Goal: Transaction & Acquisition: Book appointment/travel/reservation

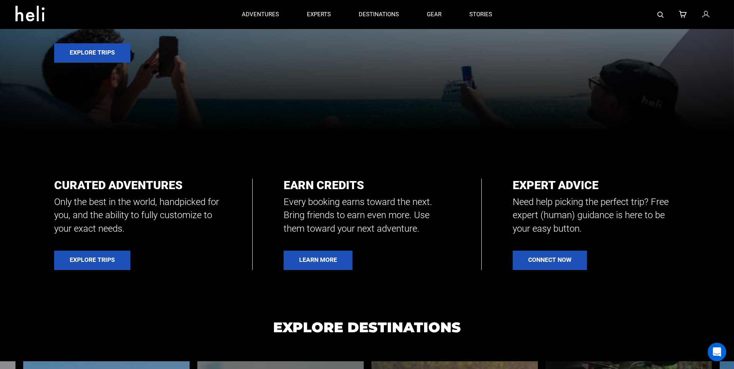
scroll to position [232, 0]
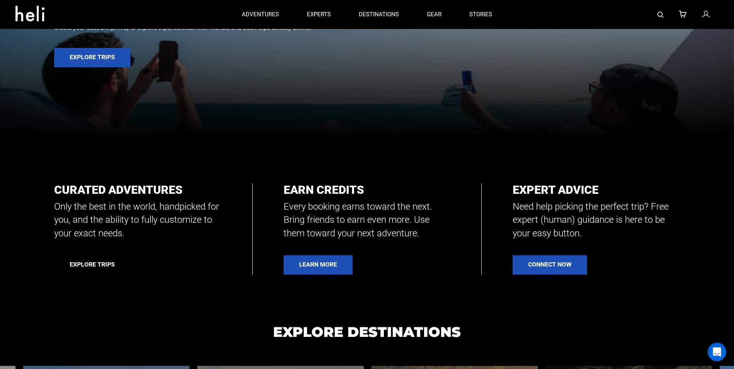
click at [101, 263] on link "Explore Trips" at bounding box center [92, 264] width 76 height 19
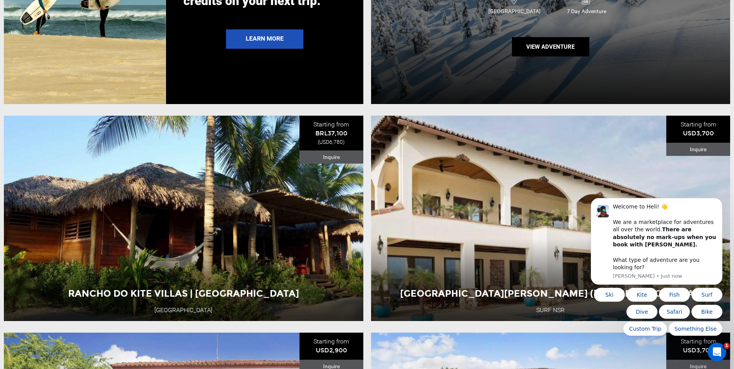
scroll to position [1712, 0]
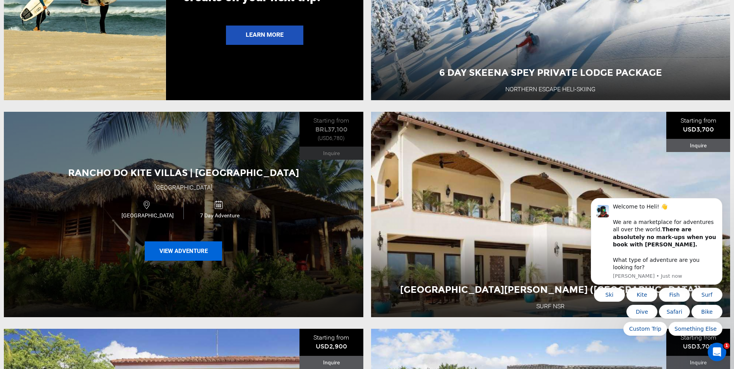
click at [194, 261] on button "View Adventure" at bounding box center [183, 250] width 77 height 19
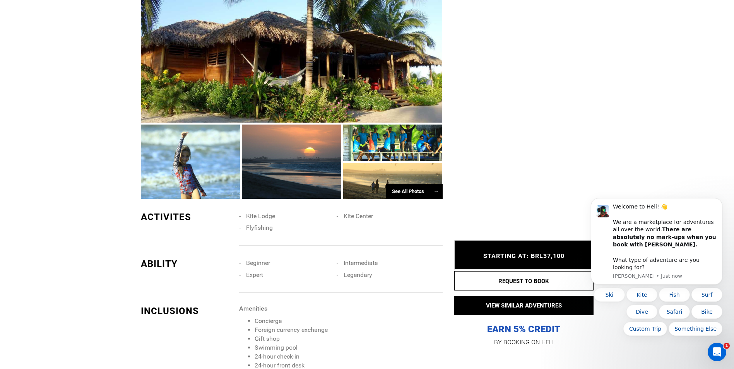
scroll to position [735, 0]
